Goal: Task Accomplishment & Management: Use online tool/utility

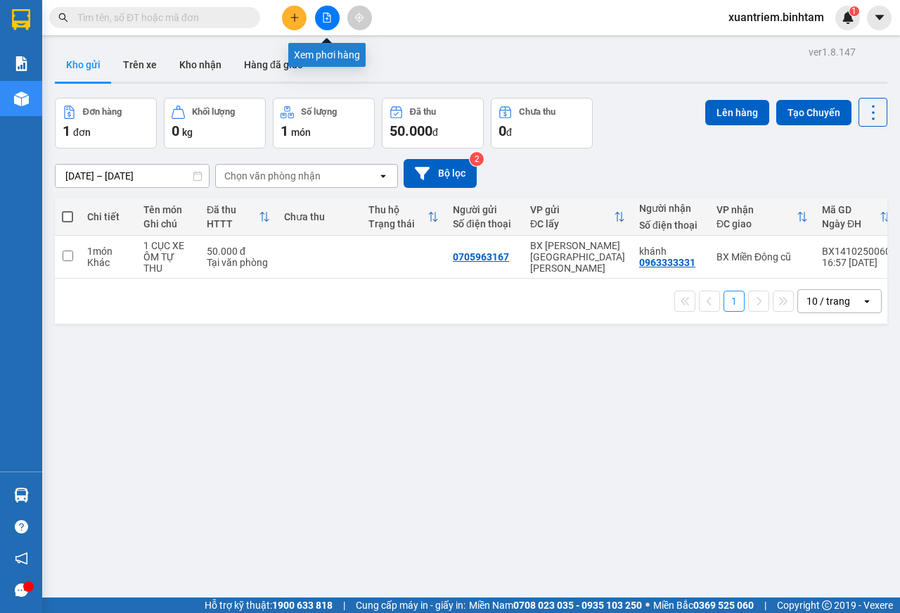
click at [324, 17] on icon "file-add" at bounding box center [328, 18] width 8 height 10
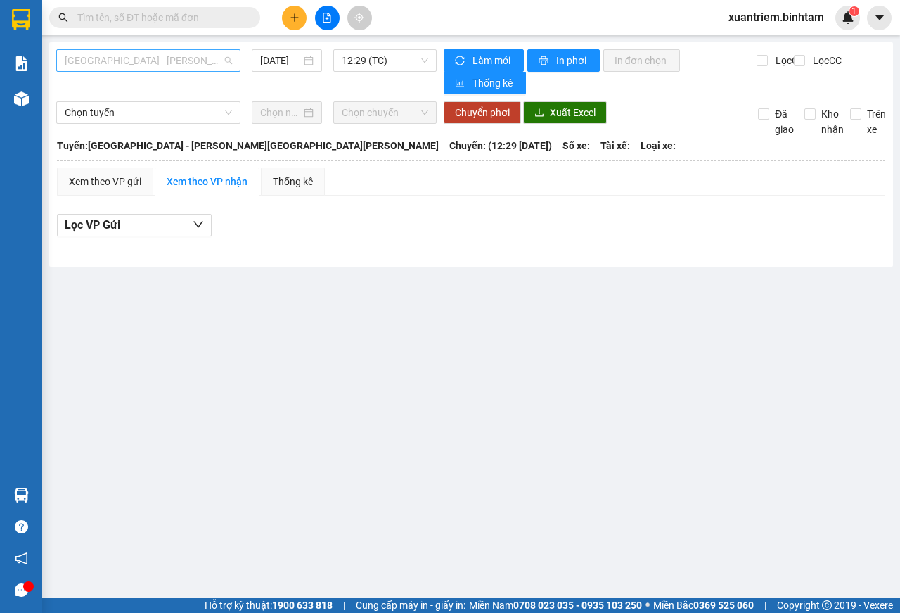
click at [152, 62] on span "[GEOGRAPHIC_DATA] - [PERSON_NAME][GEOGRAPHIC_DATA][PERSON_NAME]" at bounding box center [148, 60] width 167 height 21
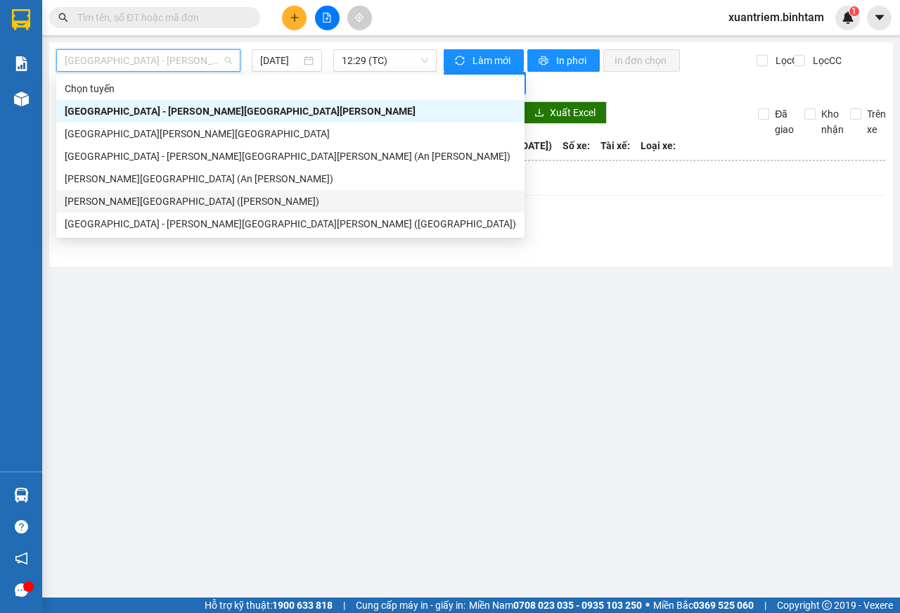
click at [179, 196] on div "[PERSON_NAME][GEOGRAPHIC_DATA] ([PERSON_NAME])" at bounding box center [291, 200] width 452 height 15
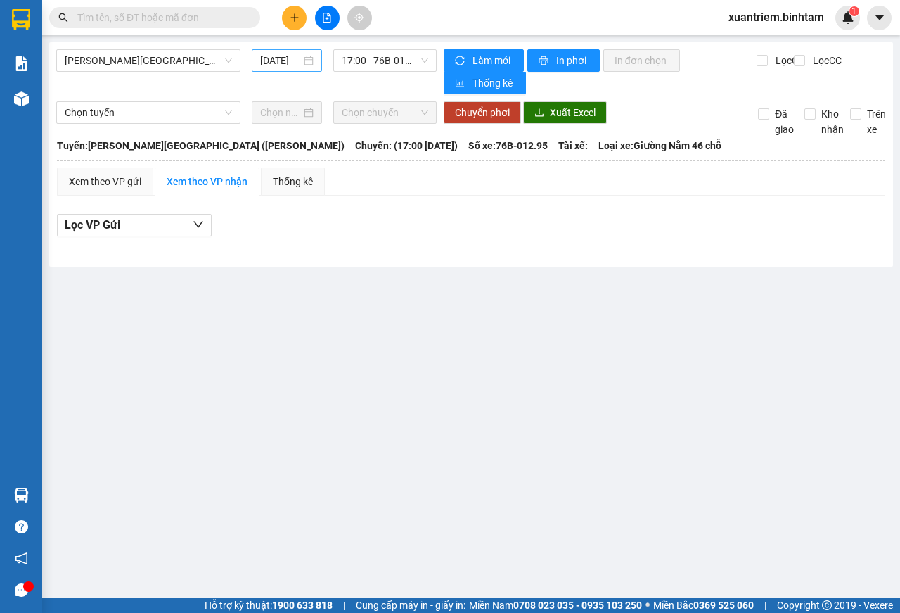
click at [303, 63] on div "[DATE]" at bounding box center [286, 60] width 53 height 15
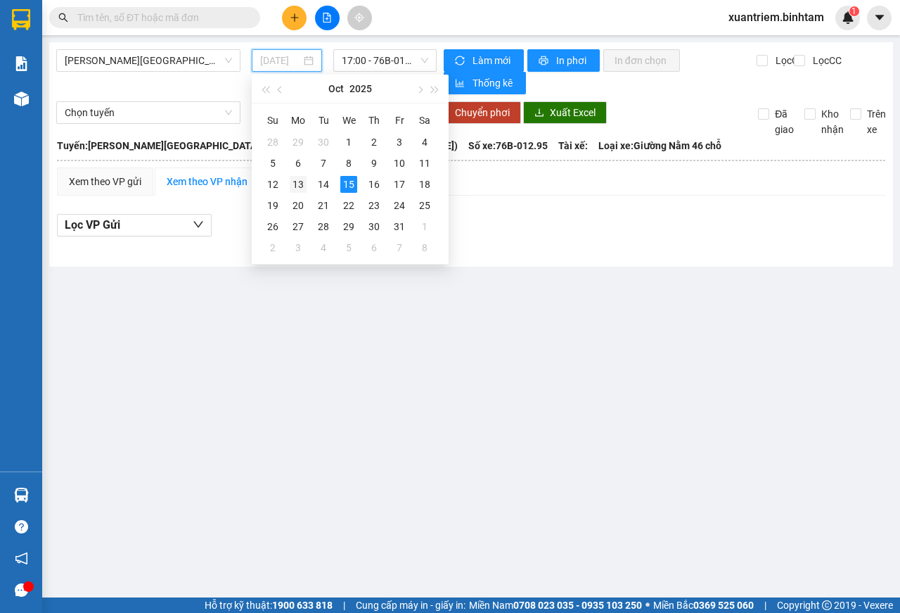
click at [302, 183] on div "13" at bounding box center [298, 184] width 17 height 17
type input "[DATE]"
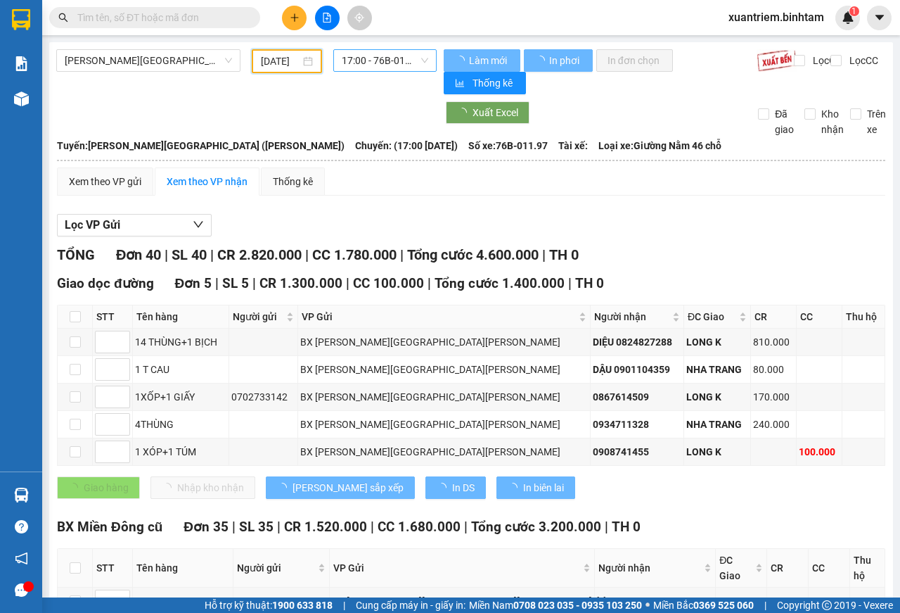
click at [389, 61] on span "17:00 - 76B-011.97" at bounding box center [385, 60] width 86 height 21
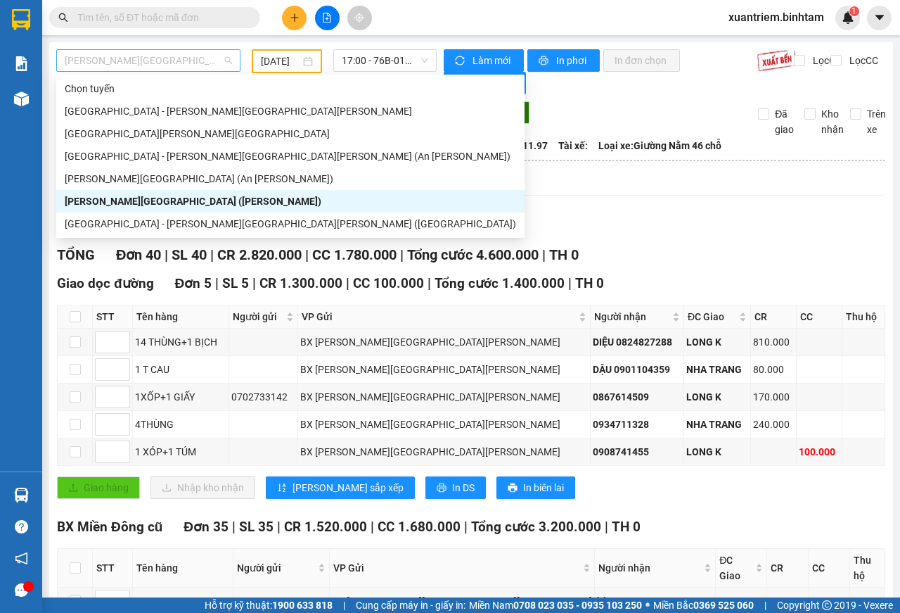
click at [204, 69] on span "[PERSON_NAME][GEOGRAPHIC_DATA] ([PERSON_NAME])" at bounding box center [148, 60] width 167 height 21
click at [189, 172] on div "[PERSON_NAME][GEOGRAPHIC_DATA] (An [PERSON_NAME])" at bounding box center [291, 178] width 452 height 15
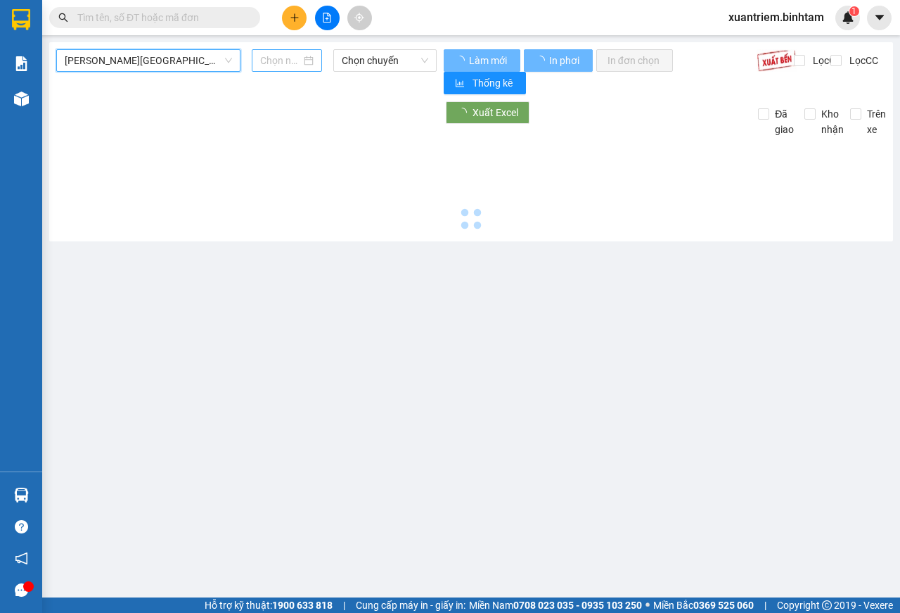
click at [303, 62] on div at bounding box center [286, 60] width 53 height 15
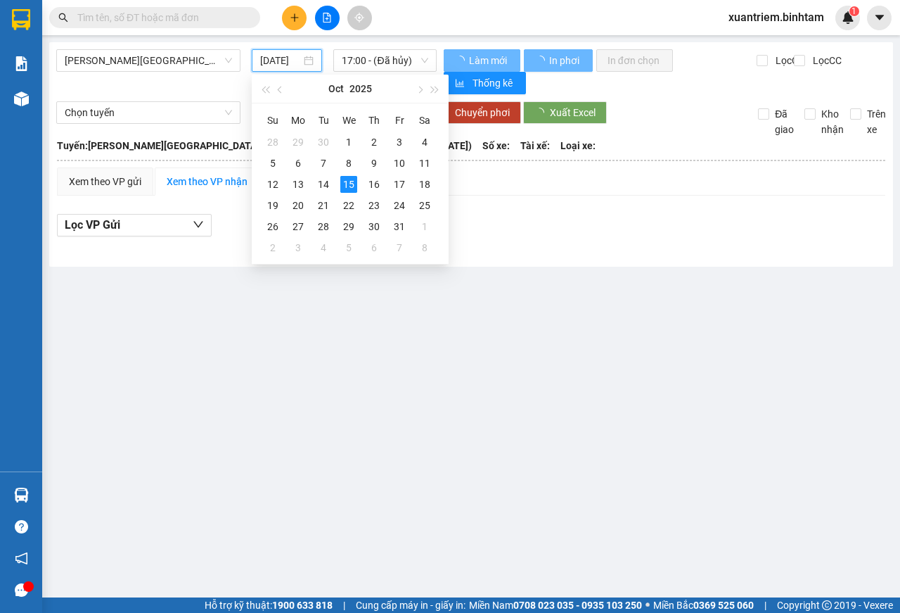
scroll to position [0, 9]
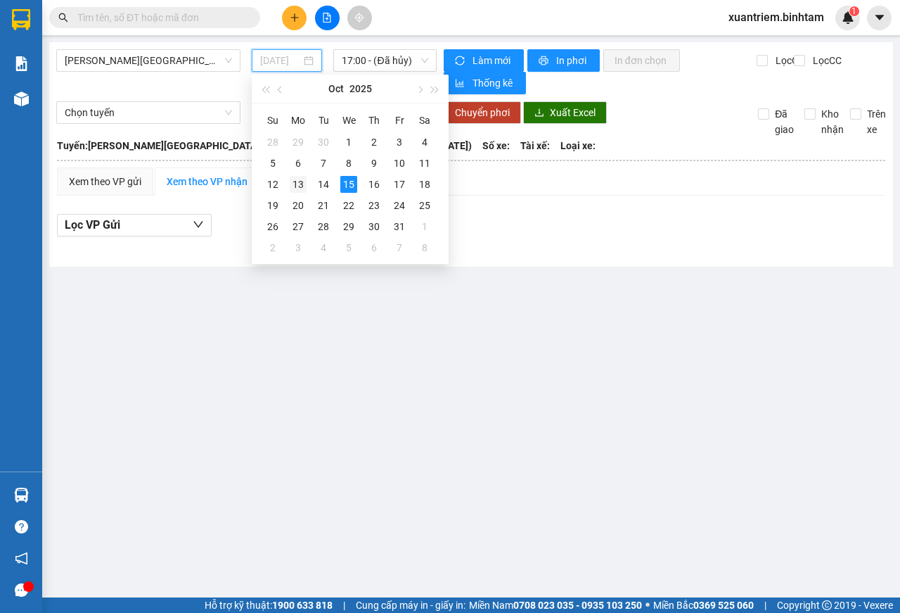
click at [299, 183] on div "13" at bounding box center [298, 184] width 17 height 17
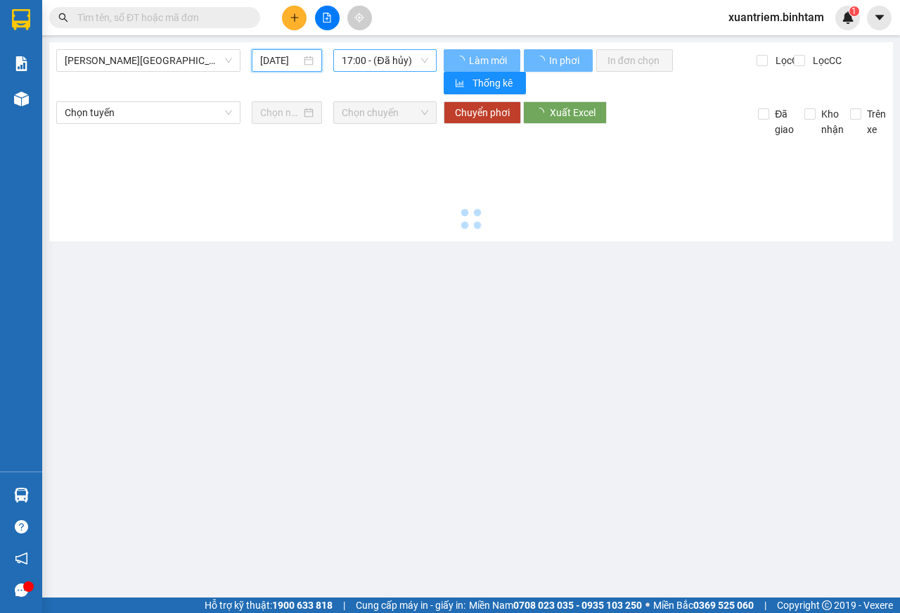
type input "[DATE]"
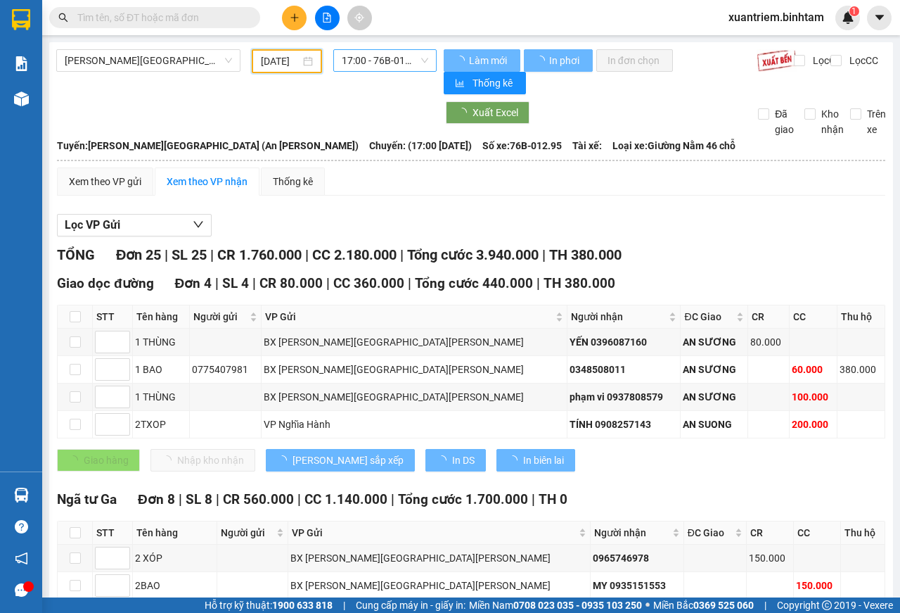
click at [405, 60] on span "17:00 - 76B-012.95" at bounding box center [385, 60] width 86 height 21
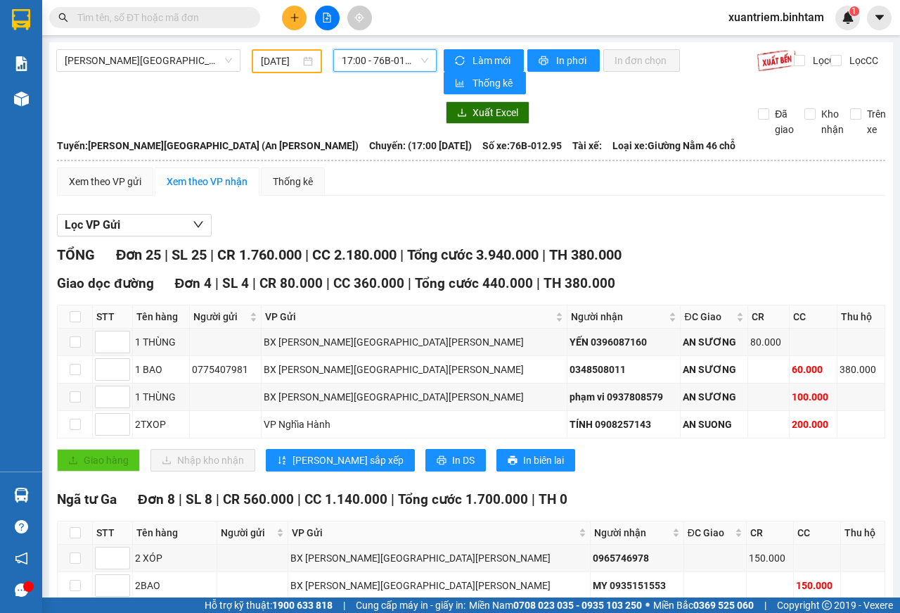
click at [405, 60] on span "17:00 - 76B-012.95" at bounding box center [385, 60] width 86 height 21
